Goal: Download file/media

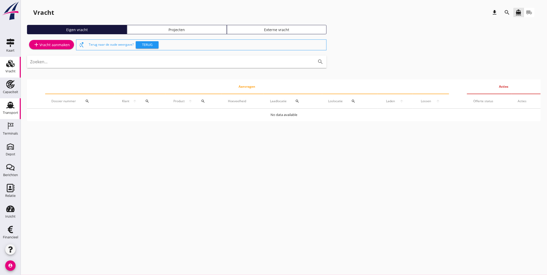
click at [10, 110] on div "Transport" at bounding box center [10, 112] width 15 height 7
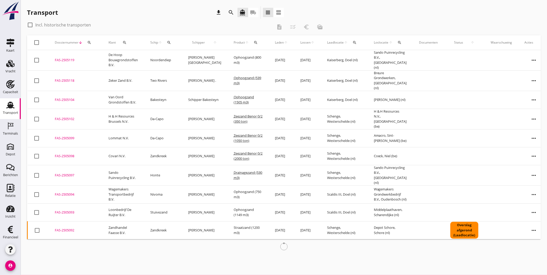
click at [126, 42] on icon "search" at bounding box center [125, 43] width 4 height 4
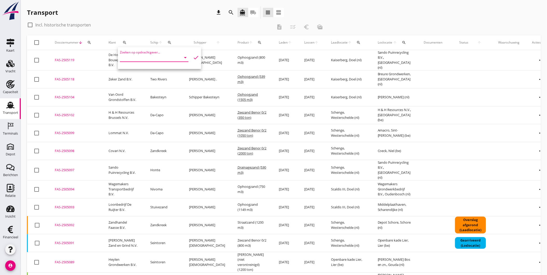
click at [139, 57] on input "Zoeken op opdrachtgever..." at bounding box center [147, 57] width 54 height 8
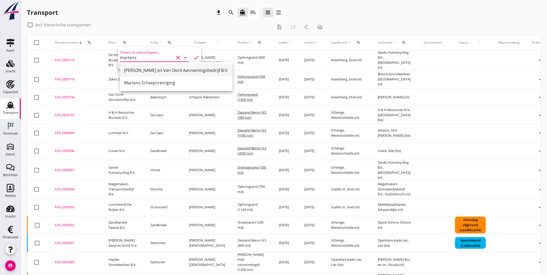
click at [175, 69] on div "[PERSON_NAME] en Van Oord Aannemingsbedrijf B.V." at bounding box center [176, 70] width 104 height 6
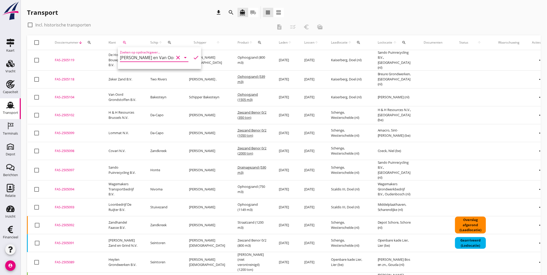
type input "[PERSON_NAME] en Van Oord Aannemingsbedrijf B.V."
click at [195, 57] on icon "check" at bounding box center [196, 58] width 6 height 6
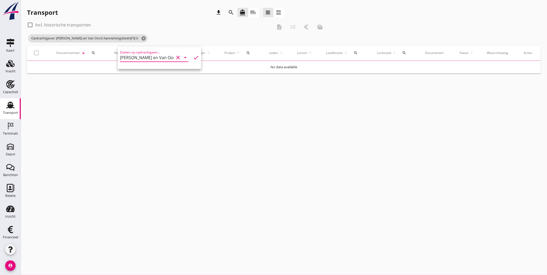
click at [198, 31] on div "check_box_outline_blank Incl. historische transporten description checklist_rtl…" at bounding box center [177, 27] width 300 height 12
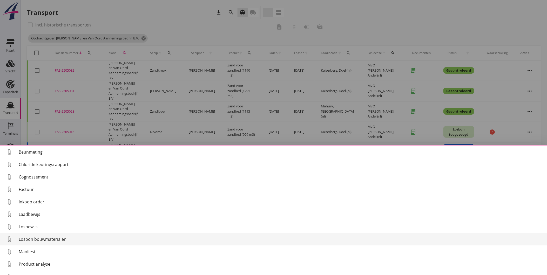
click at [61, 242] on div "Losbon bouwmaterialen" at bounding box center [281, 239] width 524 height 6
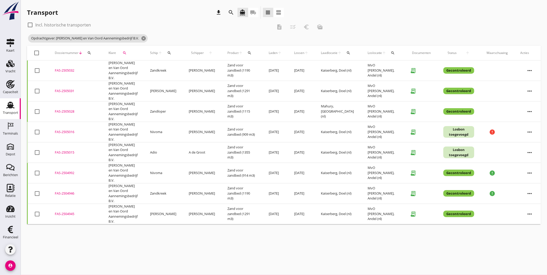
click at [67, 152] on div "FAS-2505015" at bounding box center [75, 152] width 41 height 5
click at [70, 131] on div "FAS-2505016" at bounding box center [75, 132] width 41 height 5
click at [40, 172] on div at bounding box center [37, 173] width 9 height 9
checkbox input "true"
click at [38, 195] on div at bounding box center [37, 193] width 9 height 9
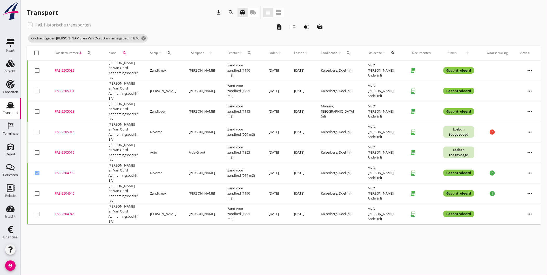
checkbox input "true"
click at [37, 214] on div at bounding box center [37, 214] width 9 height 9
checkbox input "true"
click at [39, 112] on div at bounding box center [37, 111] width 9 height 9
checkbox input "true"
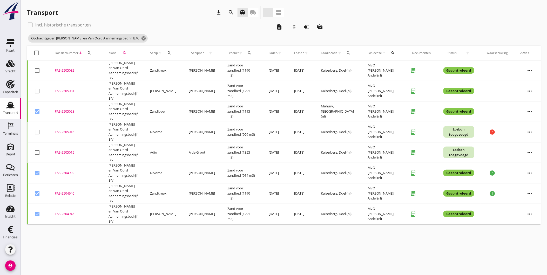
click at [38, 91] on div at bounding box center [37, 91] width 9 height 9
checkbox input "true"
click at [37, 69] on div at bounding box center [37, 70] width 9 height 9
checkbox input "true"
click at [279, 25] on icon "description" at bounding box center [279, 27] width 6 height 6
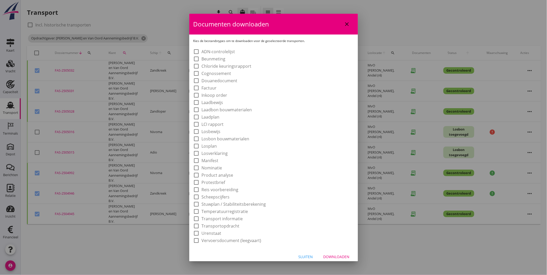
click at [230, 138] on label "Losbon bouwmaterialen" at bounding box center [226, 138] width 48 height 5
checkbox input "true"
click at [329, 254] on div "Downloaden" at bounding box center [337, 256] width 26 height 5
checkbox input "false"
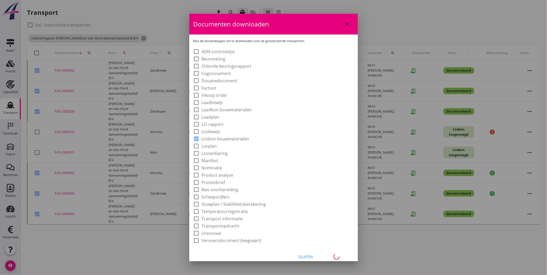
checkbox input "false"
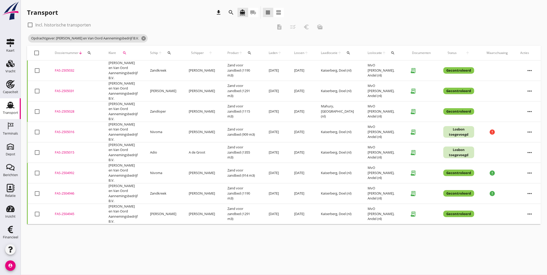
click at [64, 214] on div "FAS-2504945" at bounding box center [75, 214] width 41 height 5
